Goal: Transaction & Acquisition: Obtain resource

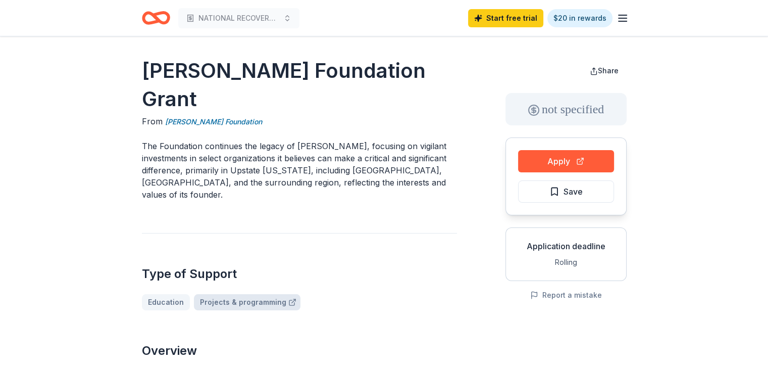
click at [237, 294] on link "Projects & programming" at bounding box center [247, 302] width 107 height 16
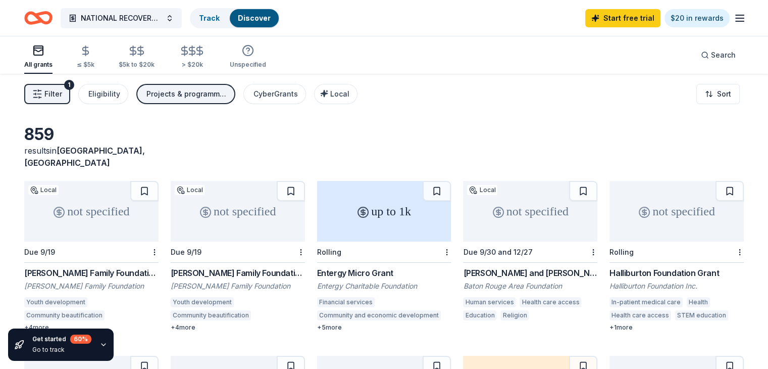
click at [120, 267] on div "[PERSON_NAME] Family Foundation Capital Campaign Grant" at bounding box center [91, 273] width 134 height 12
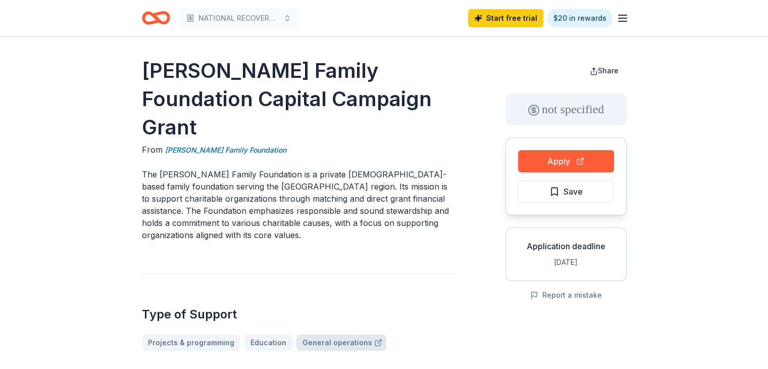
click at [304, 334] on link "General operations" at bounding box center [341, 342] width 90 height 16
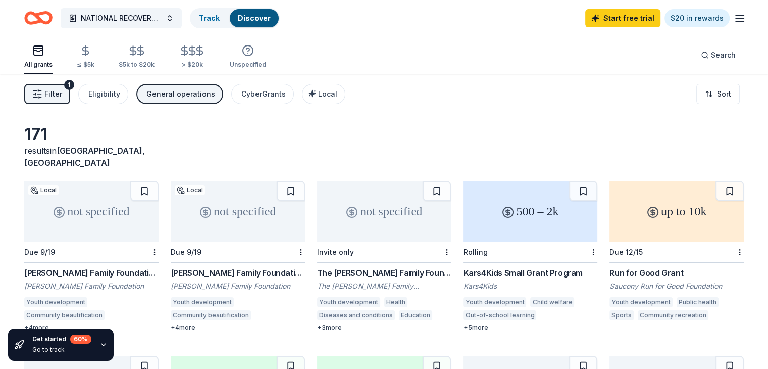
click at [106, 267] on div "[PERSON_NAME] Family Foundation Capital Campaign Grant" at bounding box center [91, 273] width 134 height 12
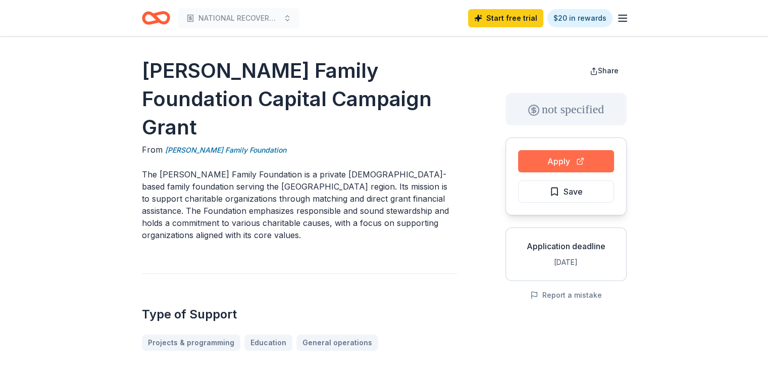
click at [562, 160] on button "Apply" at bounding box center [566, 161] width 96 height 22
